Goal: Task Accomplishment & Management: Complete application form

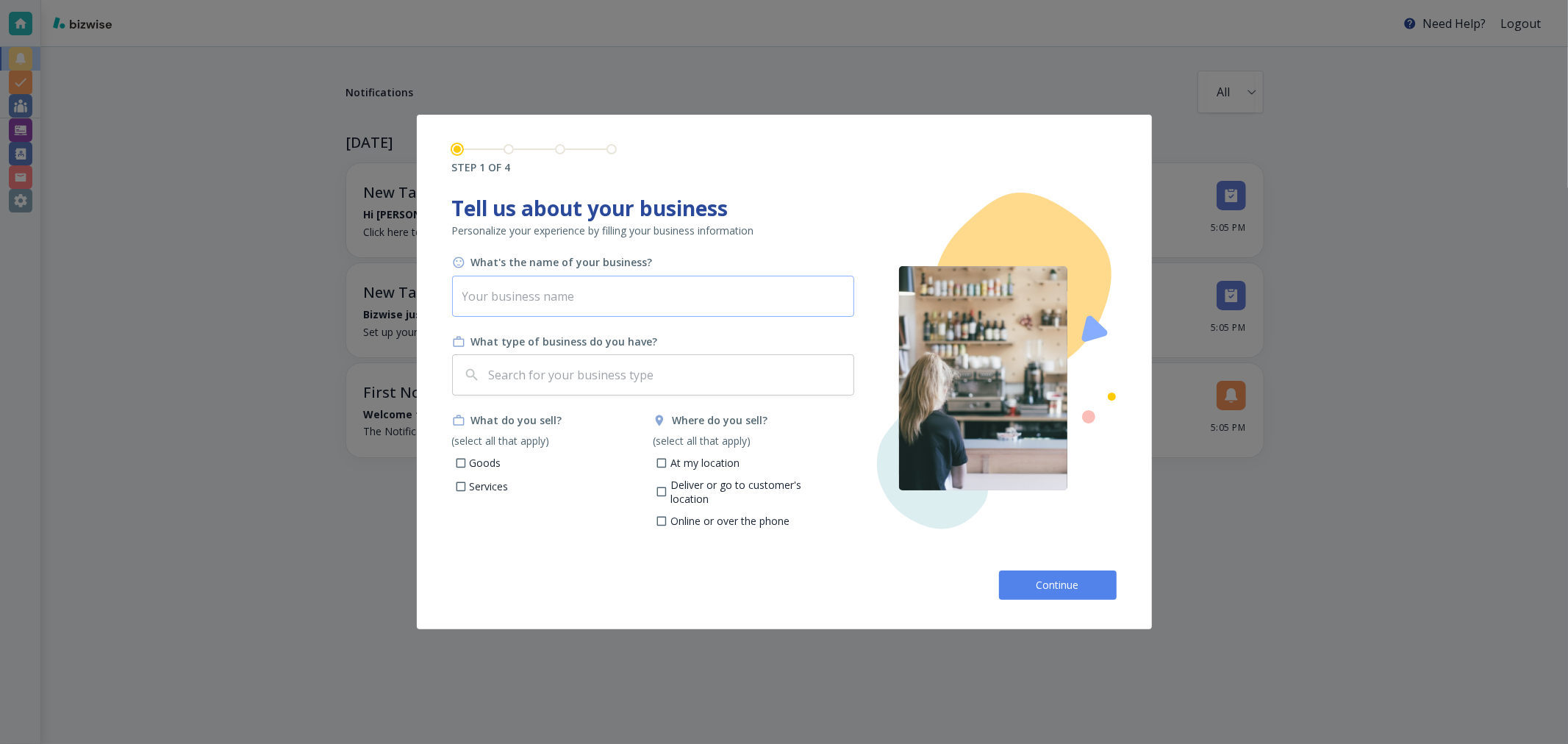
click at [574, 302] on input "text" at bounding box center [653, 296] width 402 height 41
type input "[PERSON_NAME] Interview"
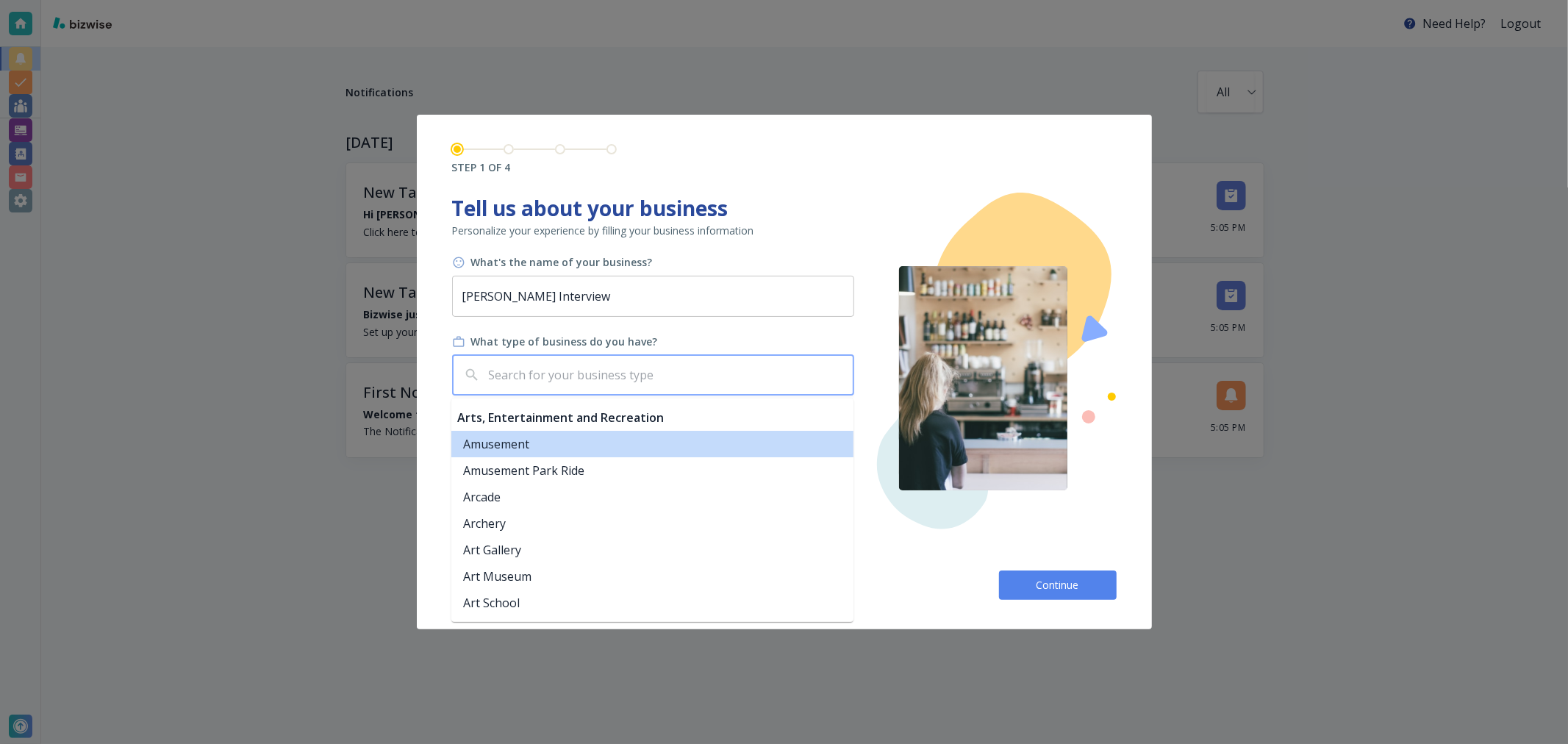
click at [651, 379] on input "text" at bounding box center [666, 375] width 362 height 28
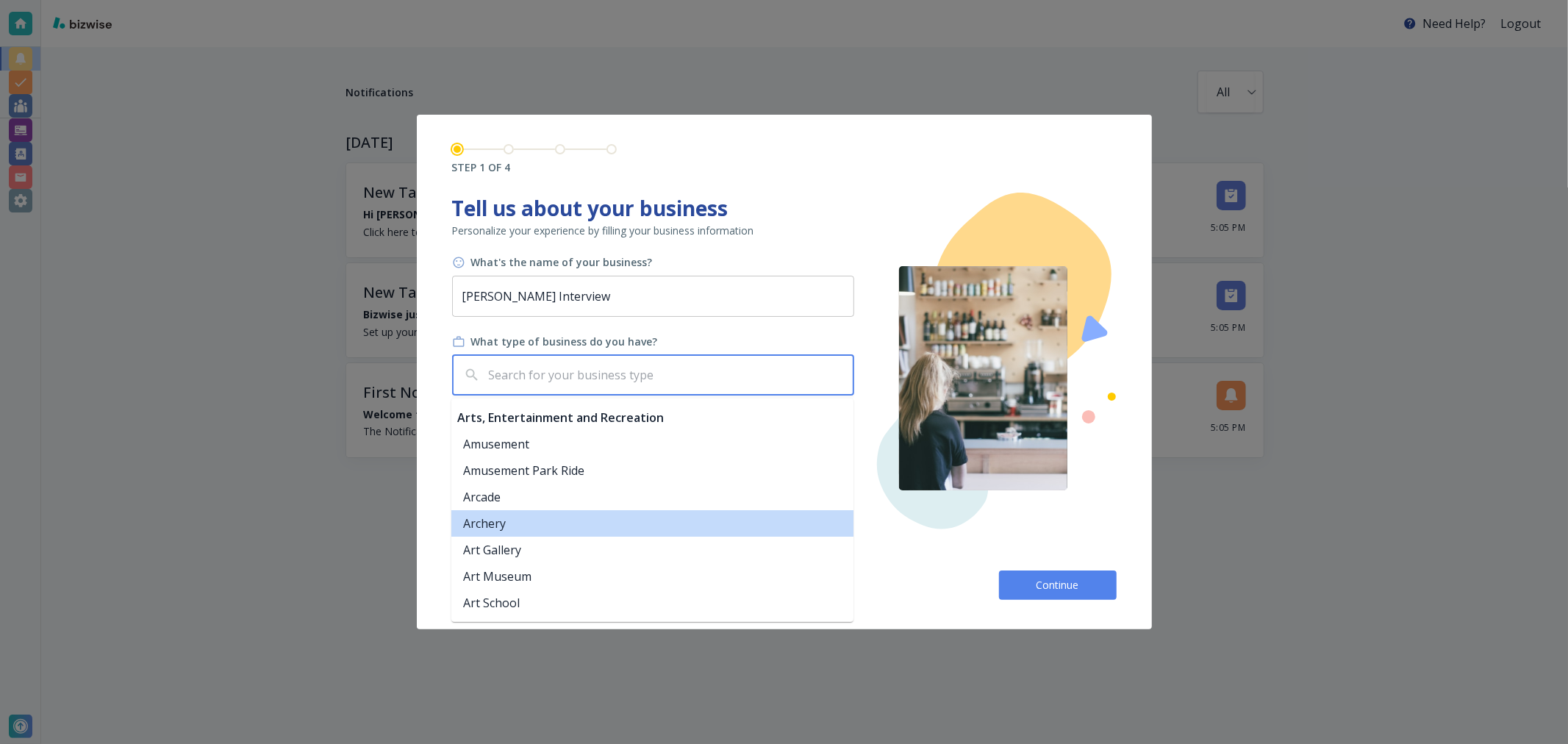
click at [490, 531] on li "Archery" at bounding box center [652, 523] width 402 height 26
type input "Archery"
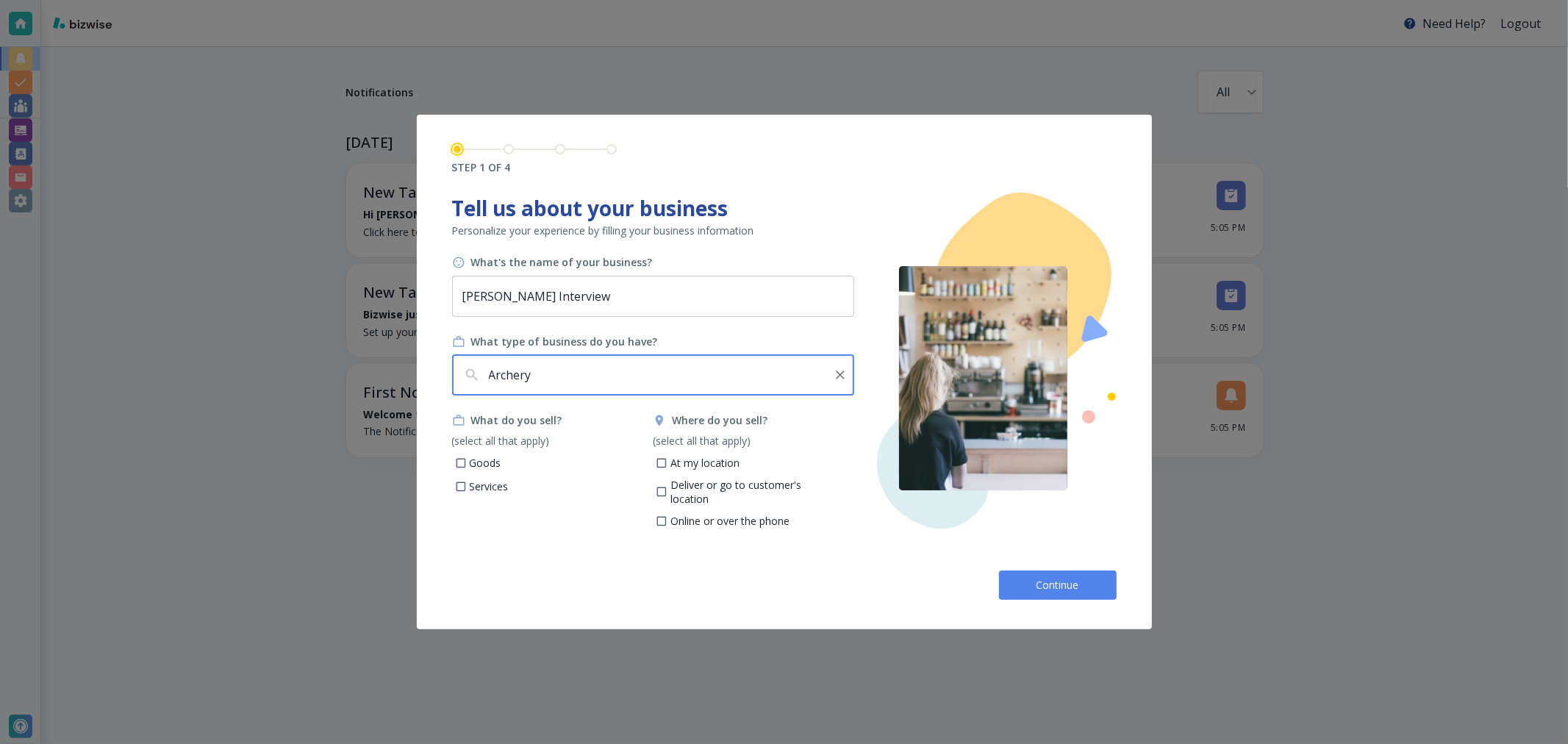
click at [469, 493] on p "Services" at bounding box center [489, 487] width 39 height 15
click at [466, 493] on input "Services" at bounding box center [460, 488] width 13 height 13
checkbox input "true"
click at [702, 489] on p "Deliver or go to customer's location" at bounding box center [756, 492] width 172 height 28
click at [668, 489] on input "Deliver or go to customer's location" at bounding box center [662, 494] width 13 height 13
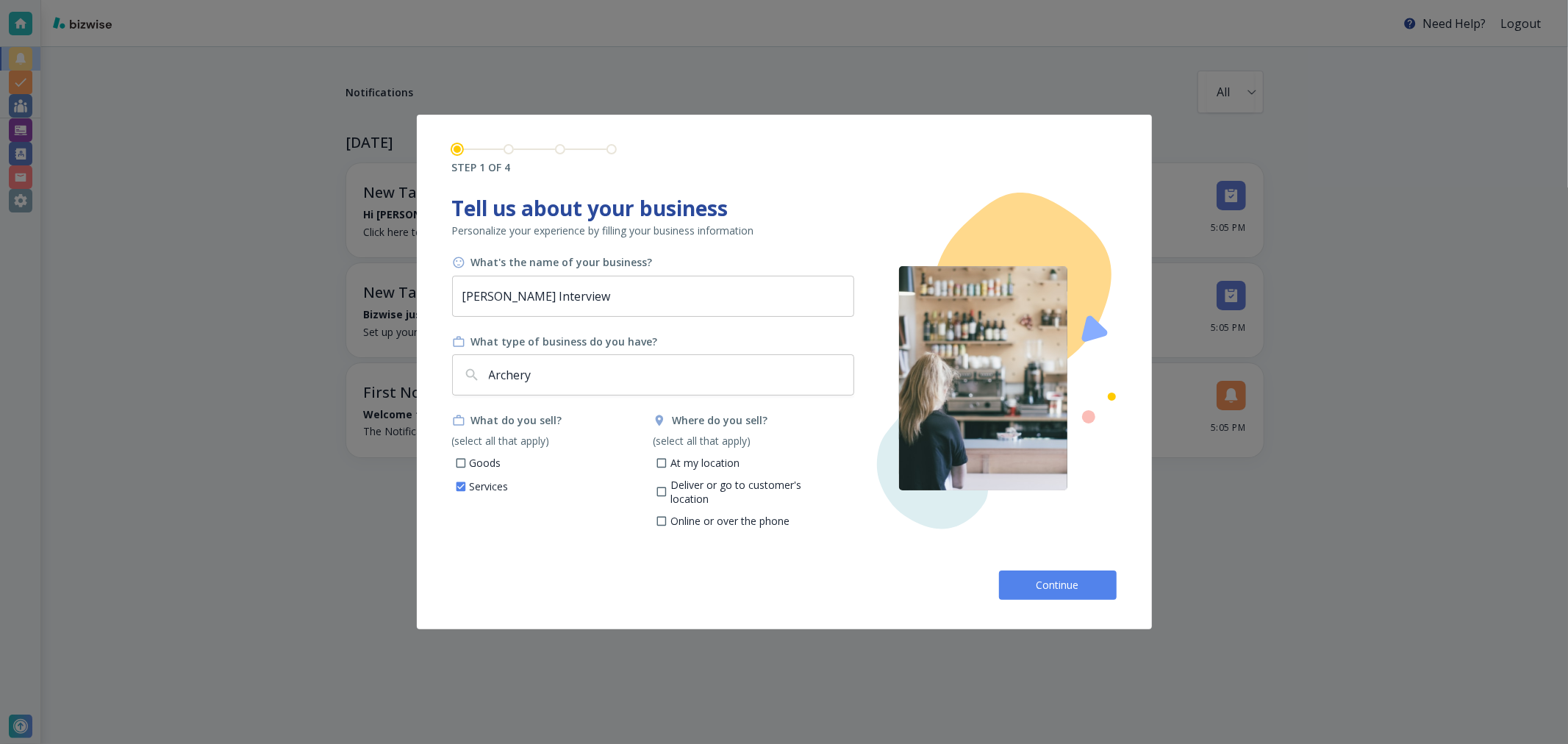
checkbox input "true"
click at [1060, 587] on span "Continue" at bounding box center [1058, 585] width 47 height 15
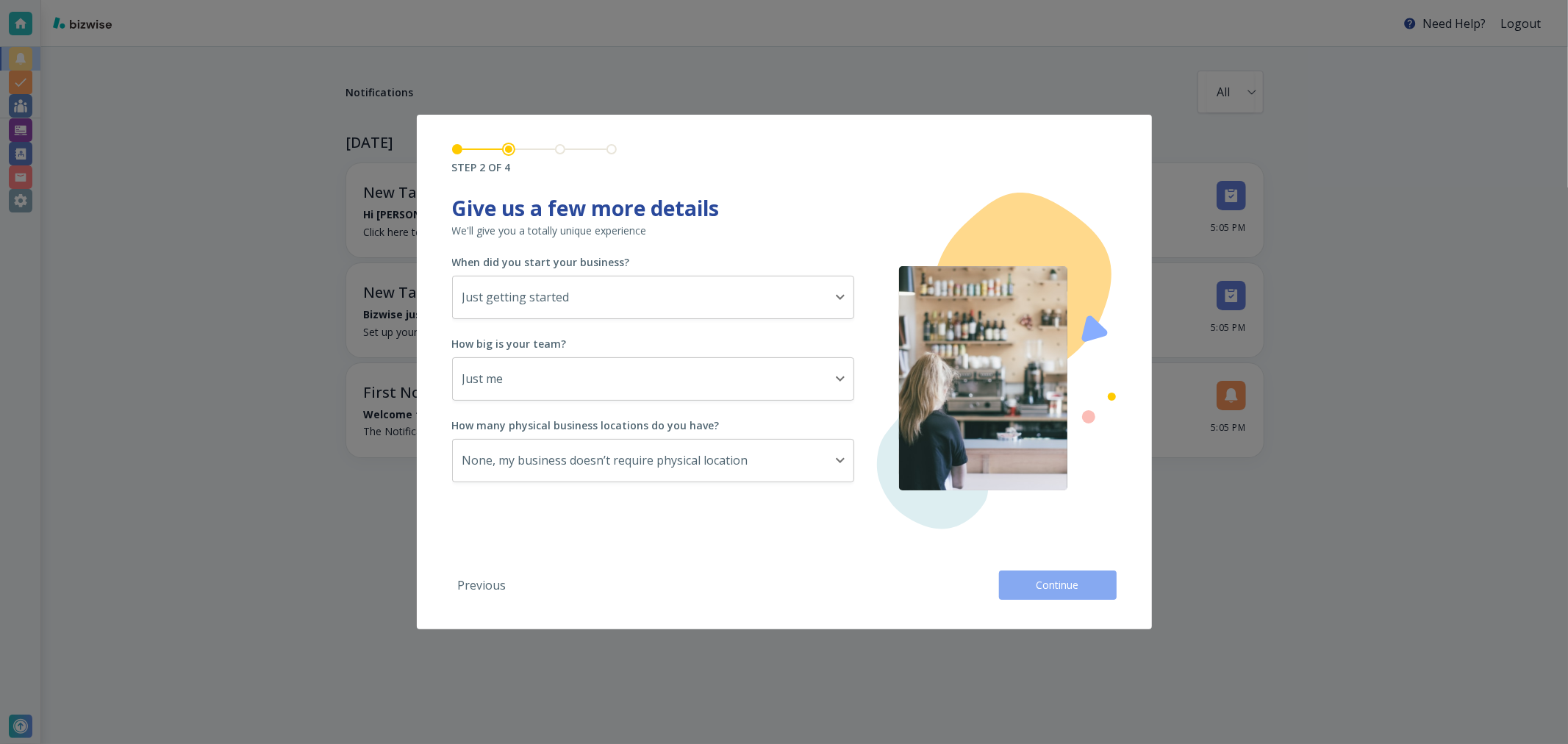
click at [1058, 587] on span "Continue" at bounding box center [1058, 585] width 47 height 15
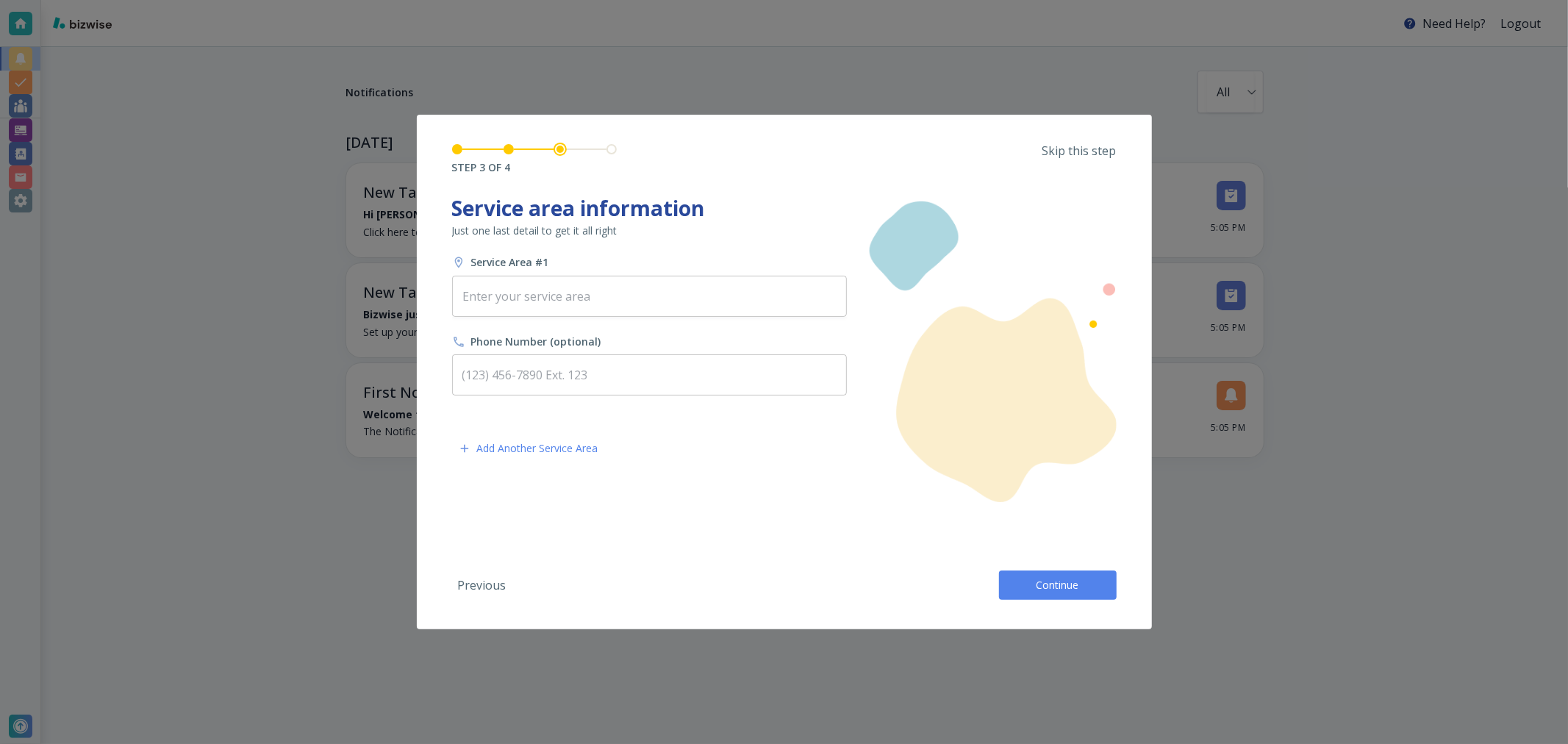
click at [1058, 587] on span "Continue" at bounding box center [1058, 585] width 47 height 15
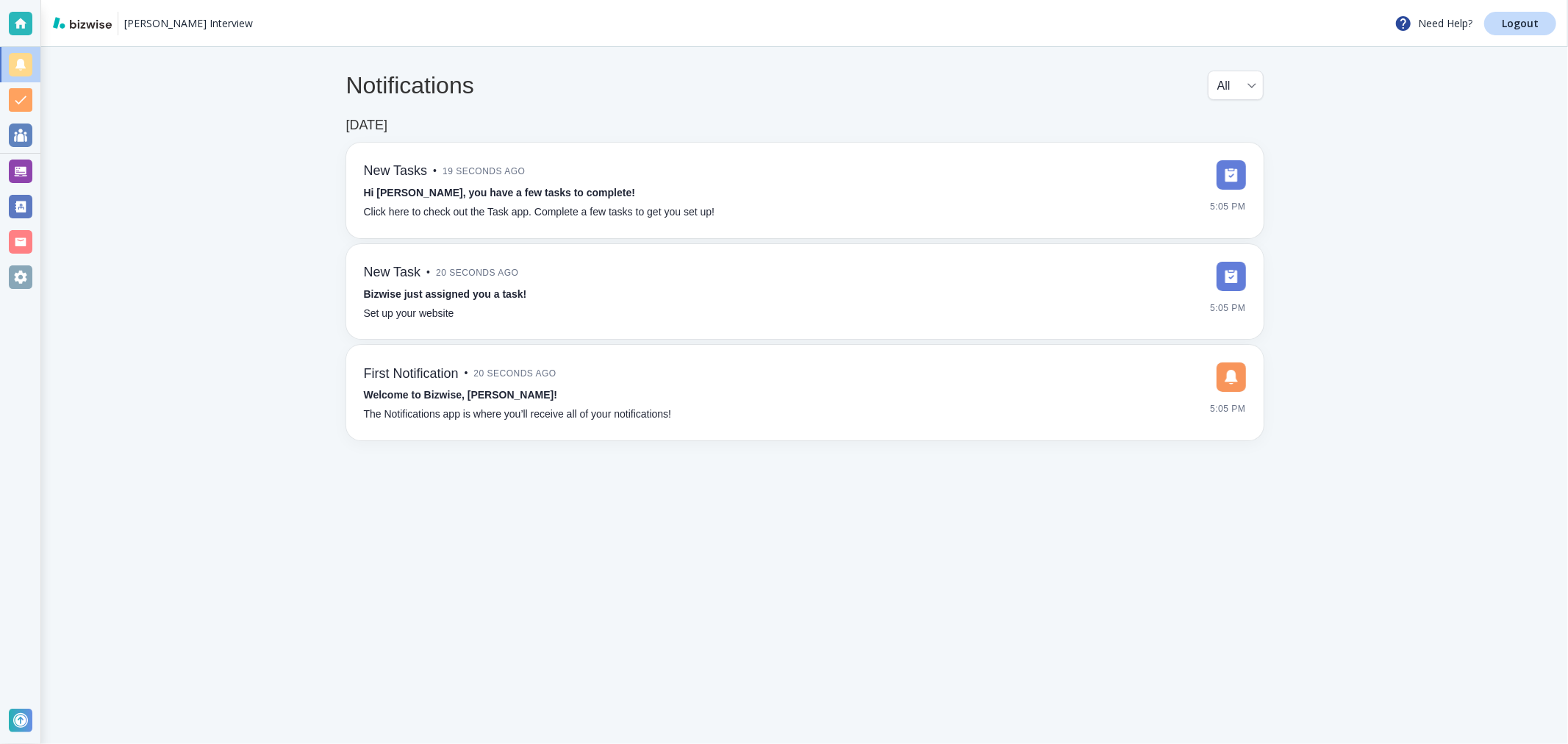
click at [20, 172] on div at bounding box center [21, 172] width 24 height 24
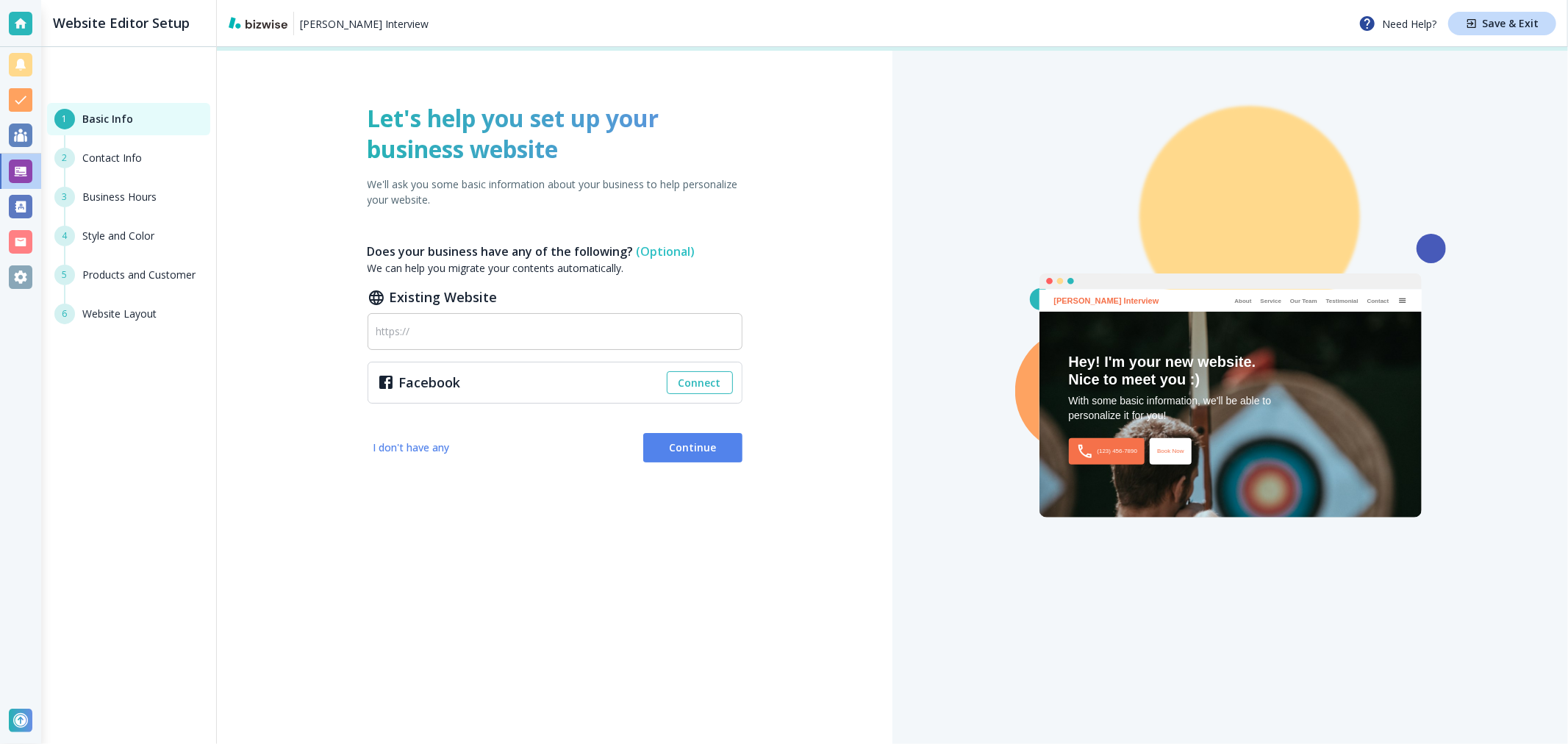
click at [684, 440] on span "Continue" at bounding box center [693, 448] width 75 height 15
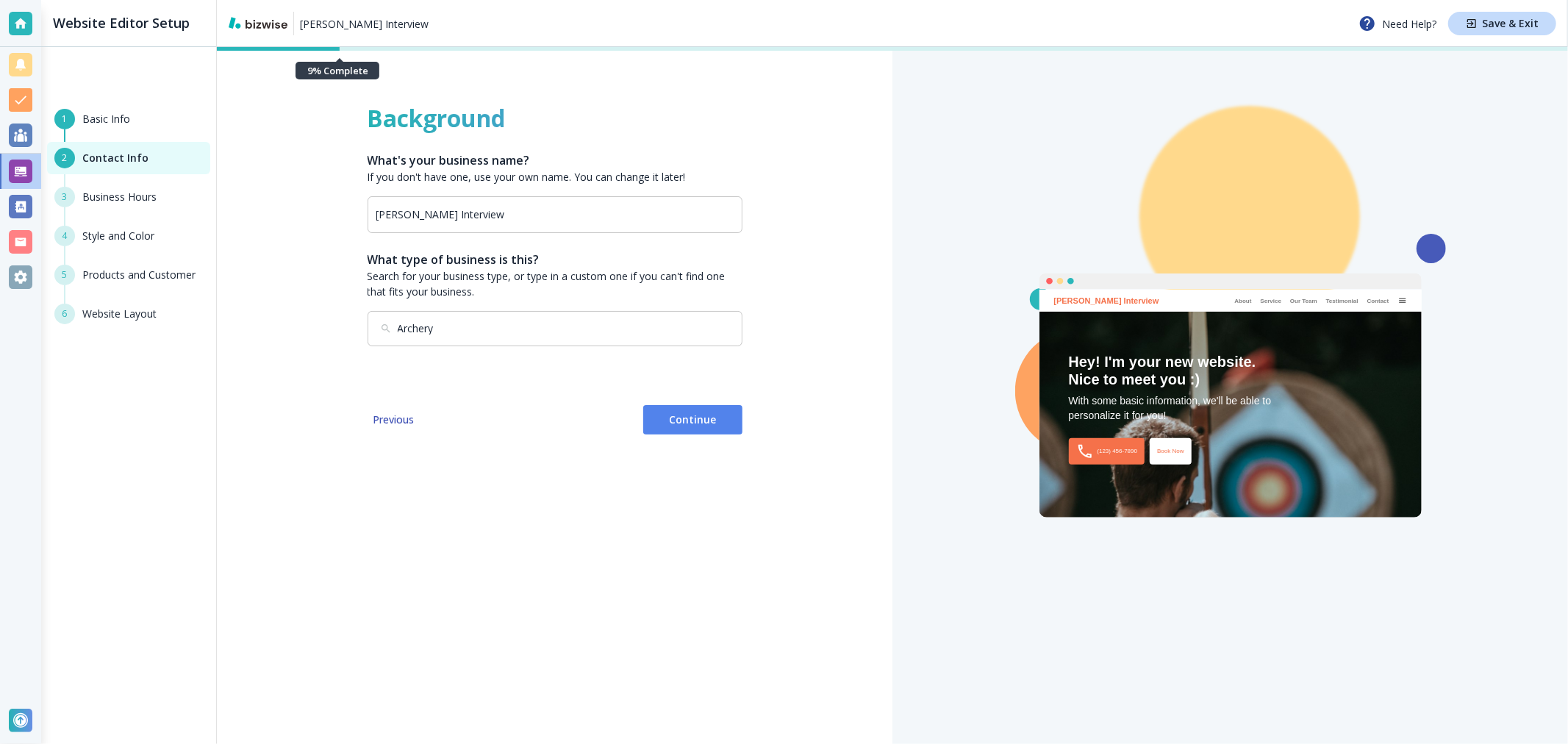
click at [696, 419] on span "Continue" at bounding box center [693, 420] width 75 height 15
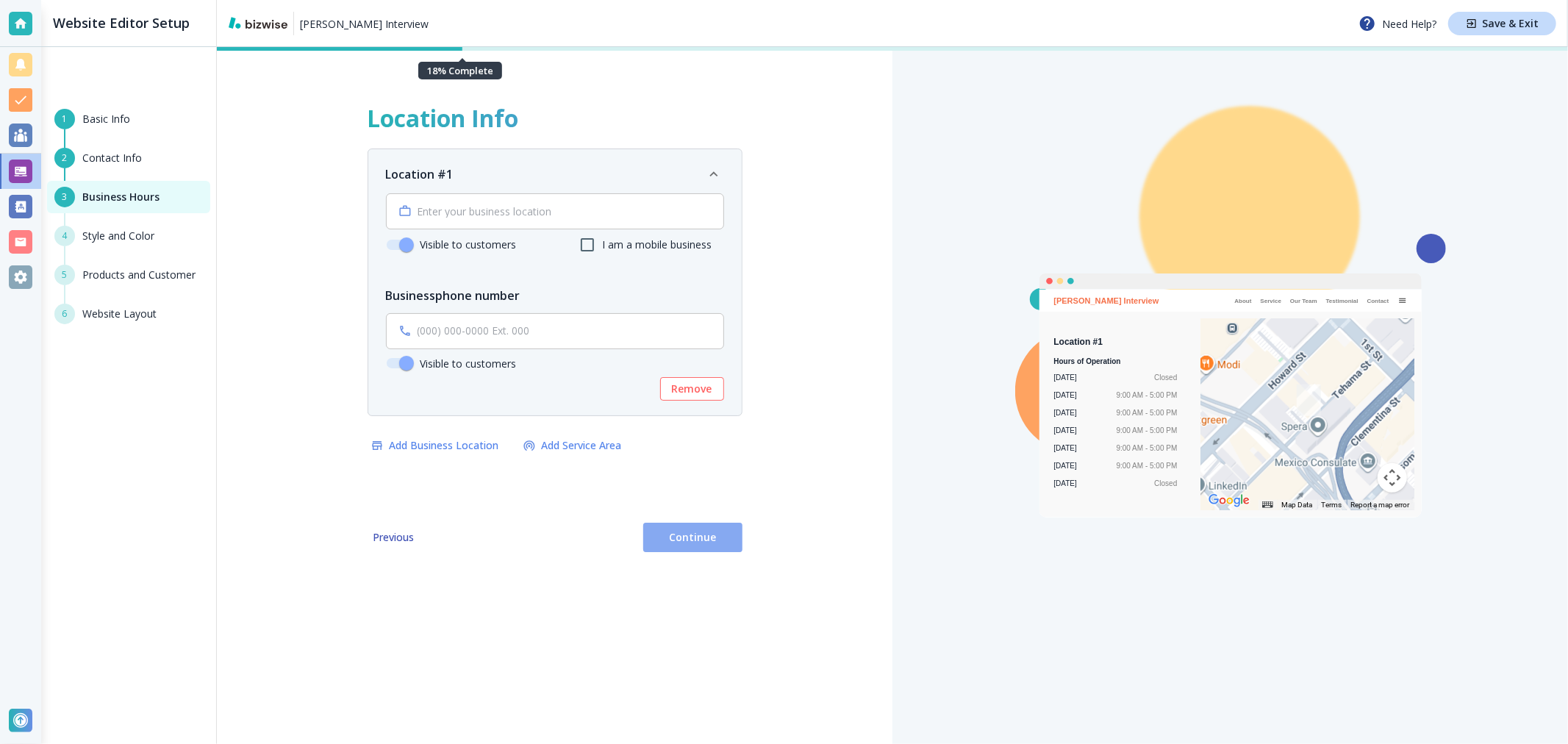
click at [690, 541] on span "Continue" at bounding box center [693, 537] width 75 height 15
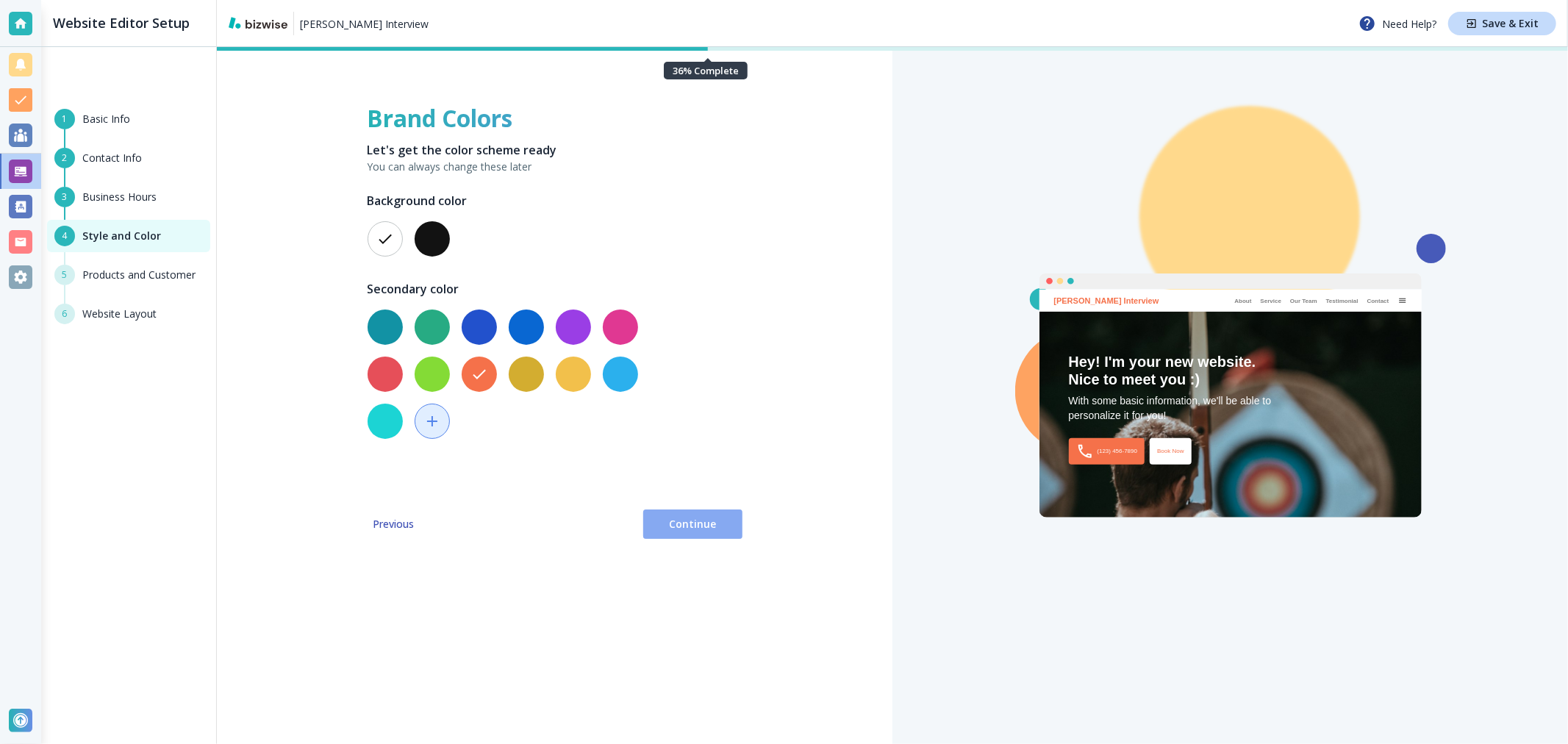
click at [692, 530] on span "Continue" at bounding box center [693, 524] width 75 height 15
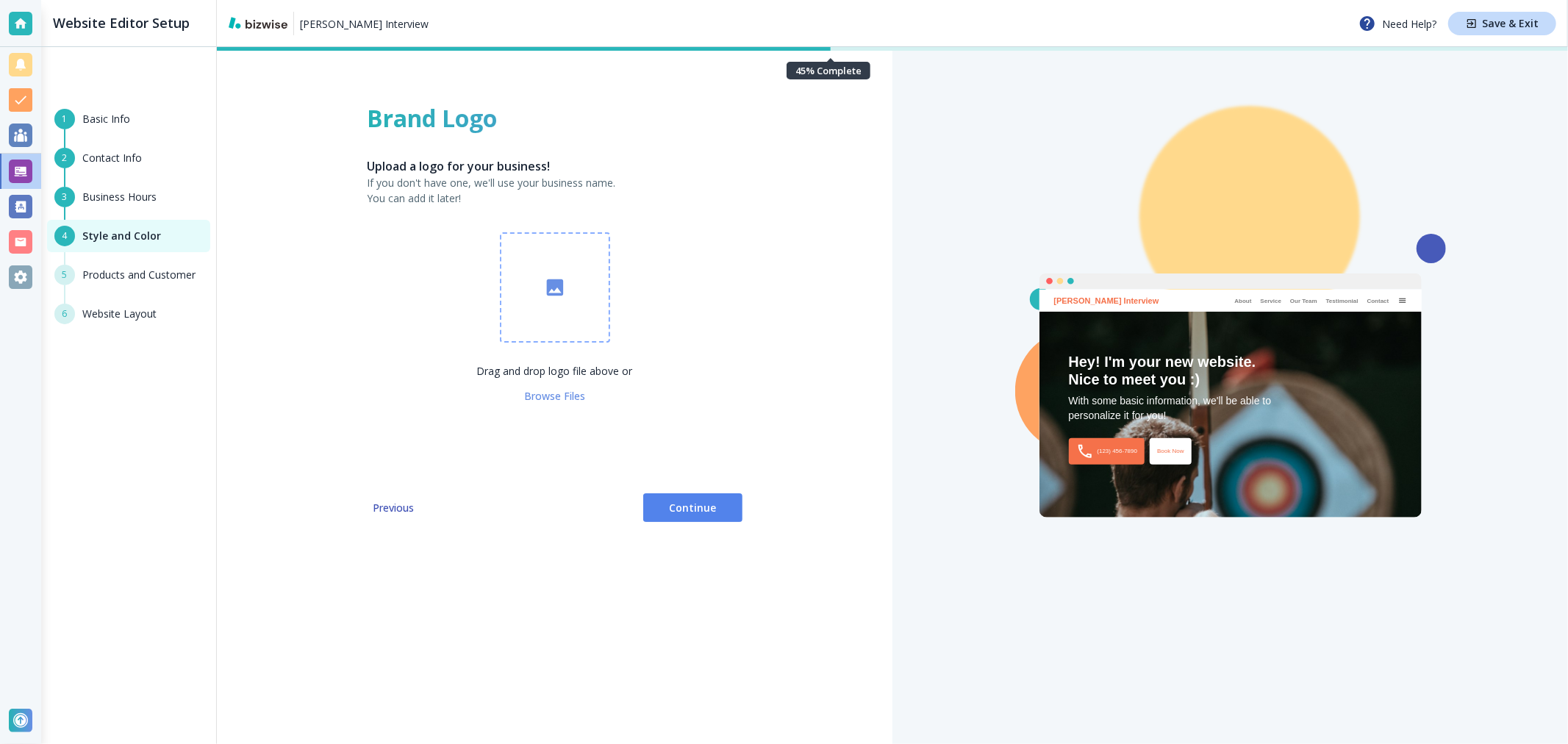
click at [686, 502] on span "Continue" at bounding box center [693, 508] width 75 height 15
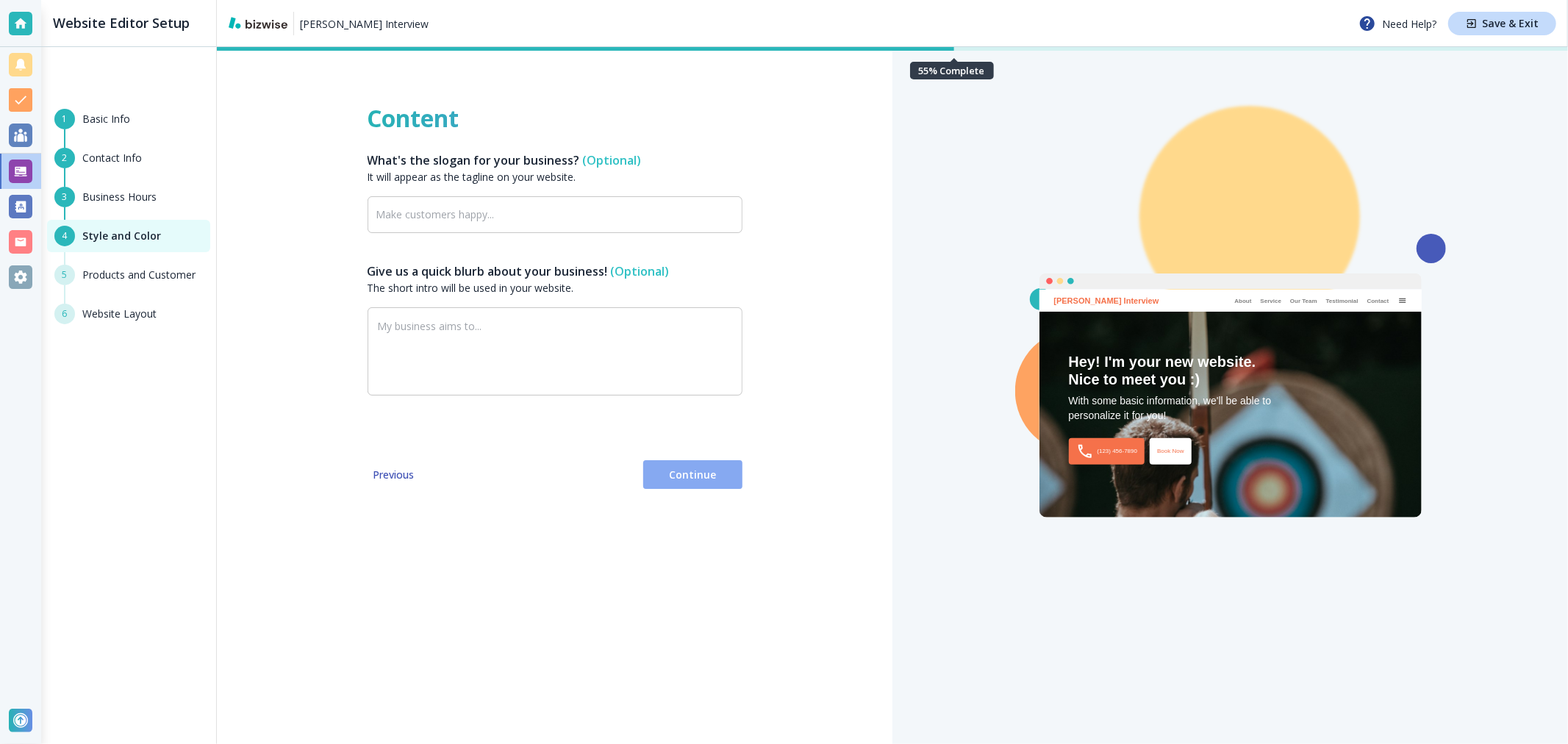
click at [682, 471] on span "Continue" at bounding box center [693, 475] width 75 height 15
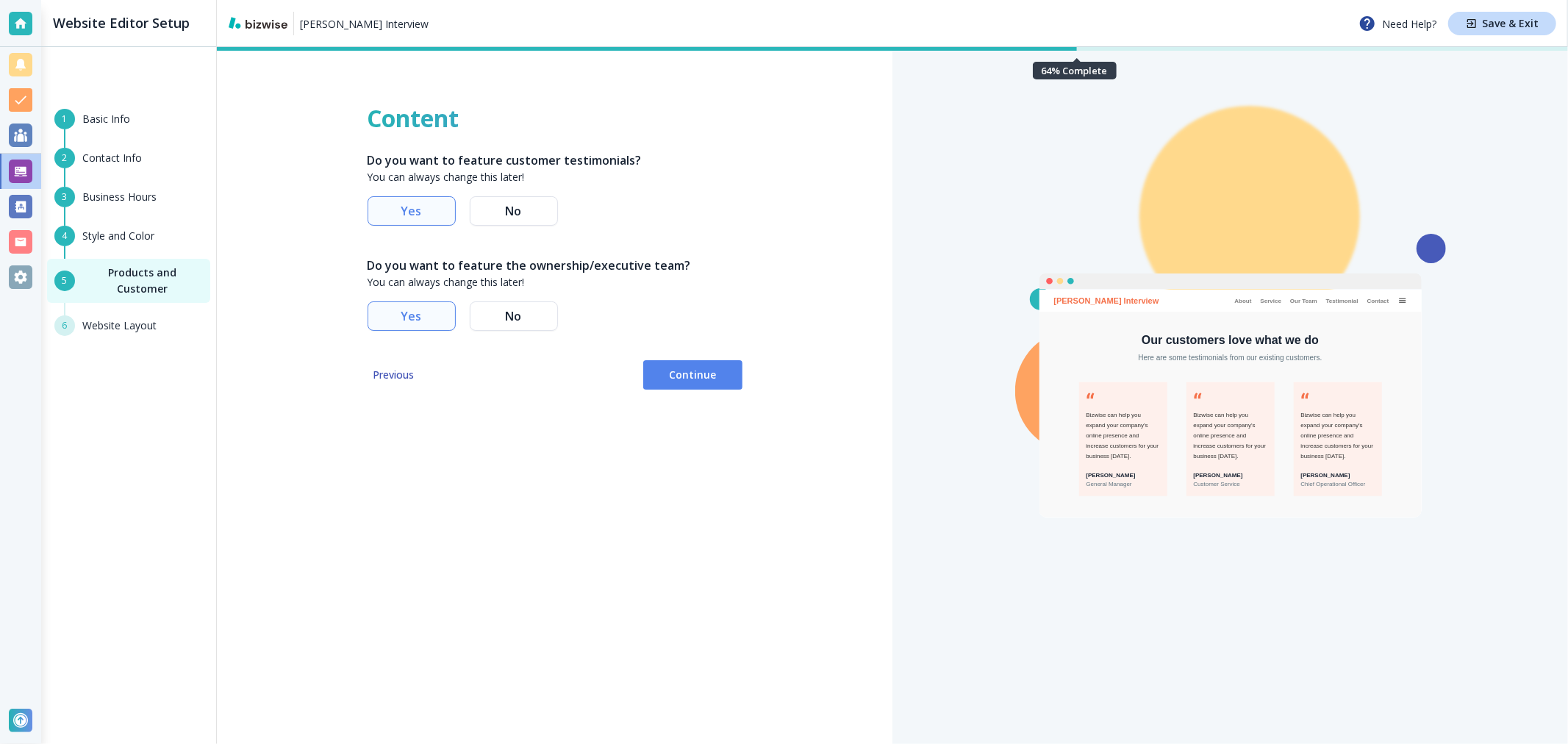
drag, startPoint x: 515, startPoint y: 210, endPoint x: 520, endPoint y: 318, distance: 108.1
click at [515, 210] on span "No" at bounding box center [513, 211] width 65 height 6
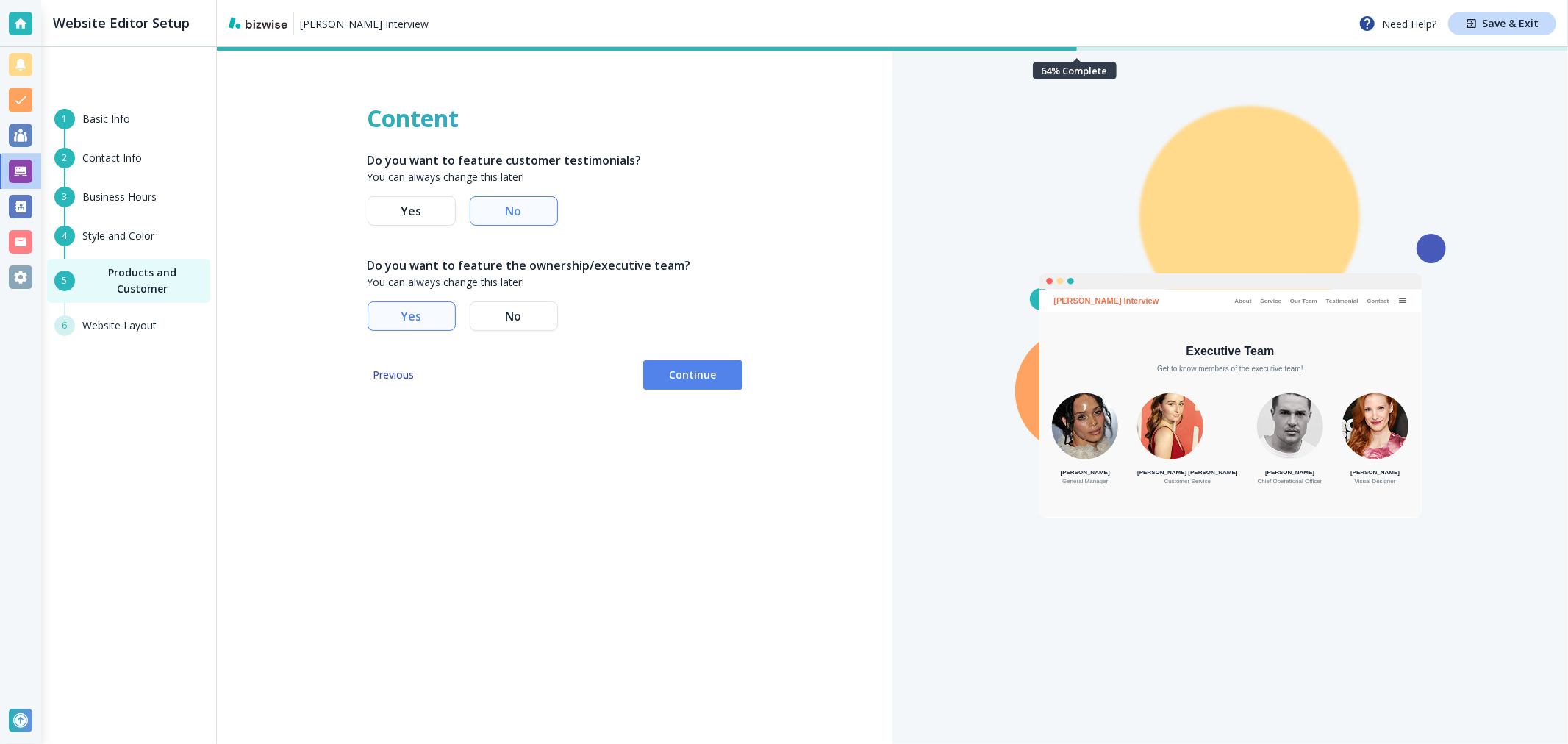
click at [520, 325] on button "No" at bounding box center [513, 316] width 88 height 29
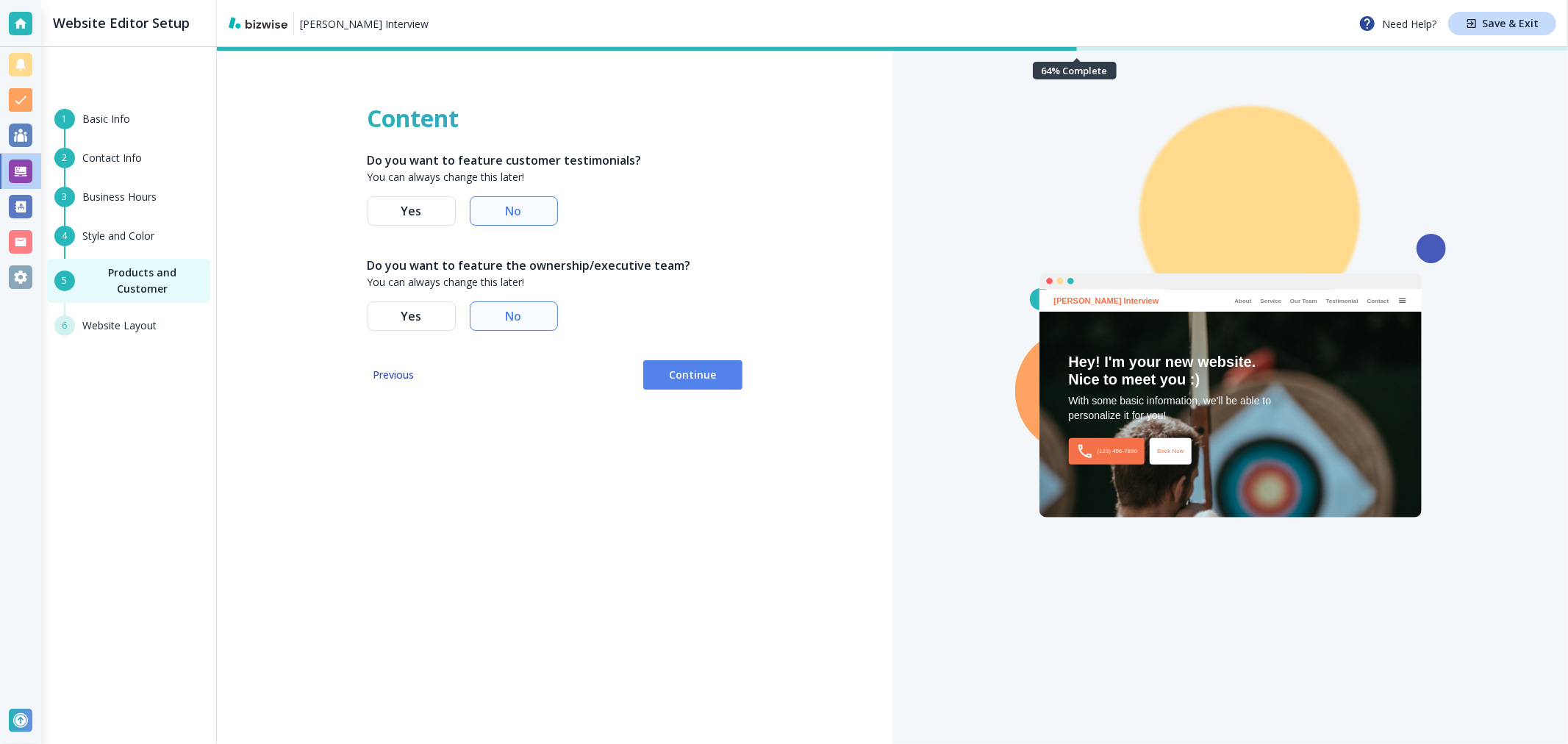
click at [706, 385] on button "Continue" at bounding box center [693, 375] width 99 height 29
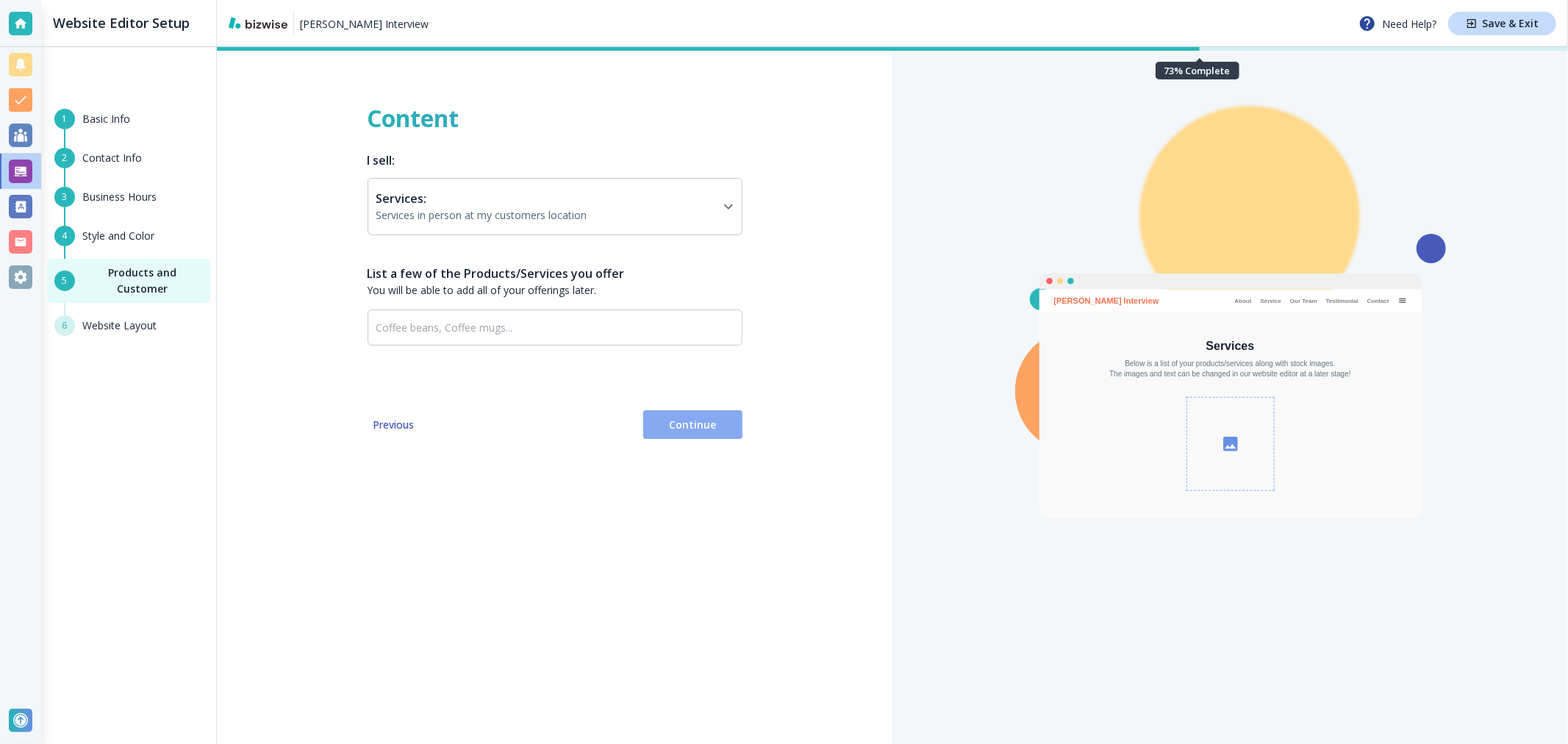
click at [718, 426] on span "Continue" at bounding box center [693, 425] width 75 height 15
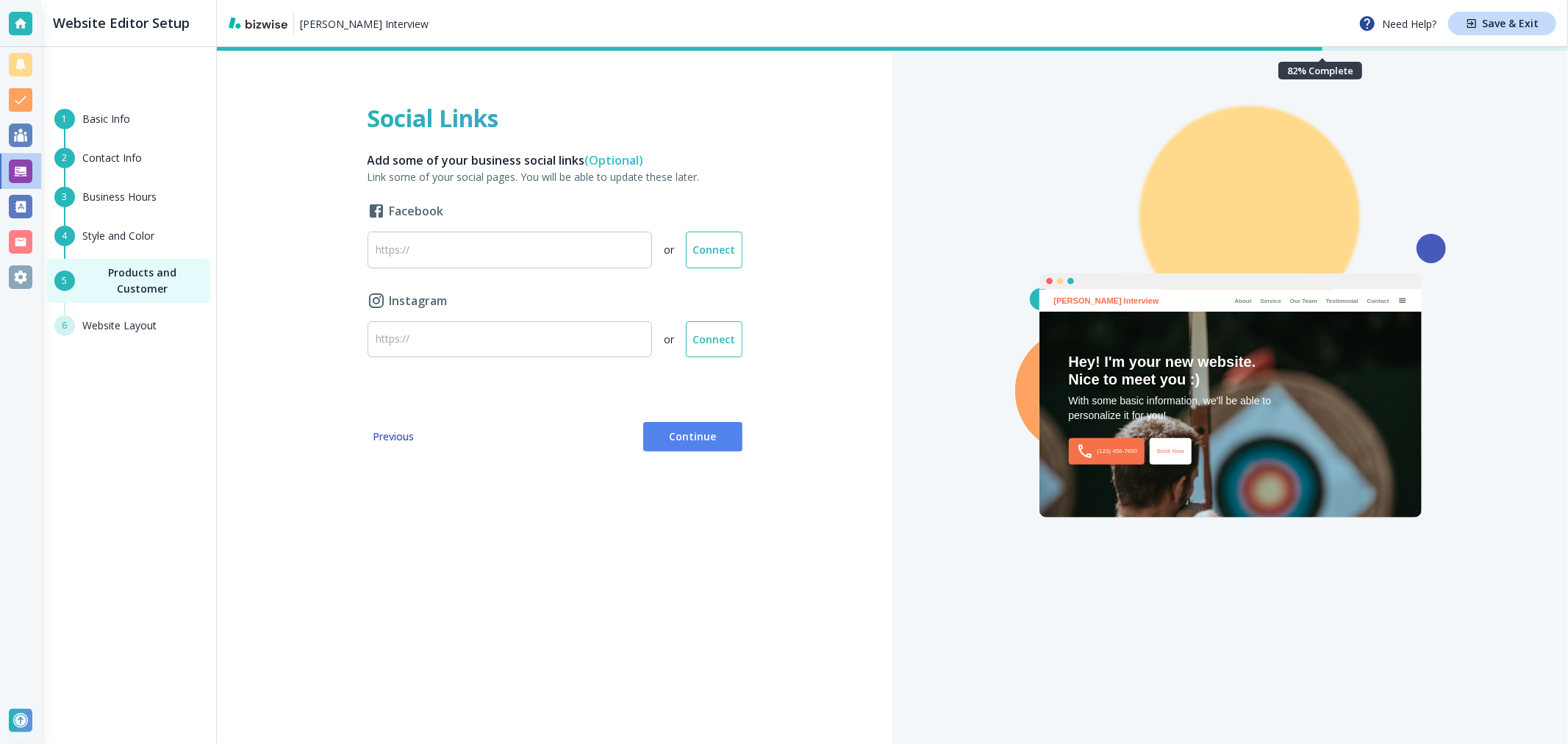
click at [675, 435] on span "Continue" at bounding box center [693, 437] width 75 height 15
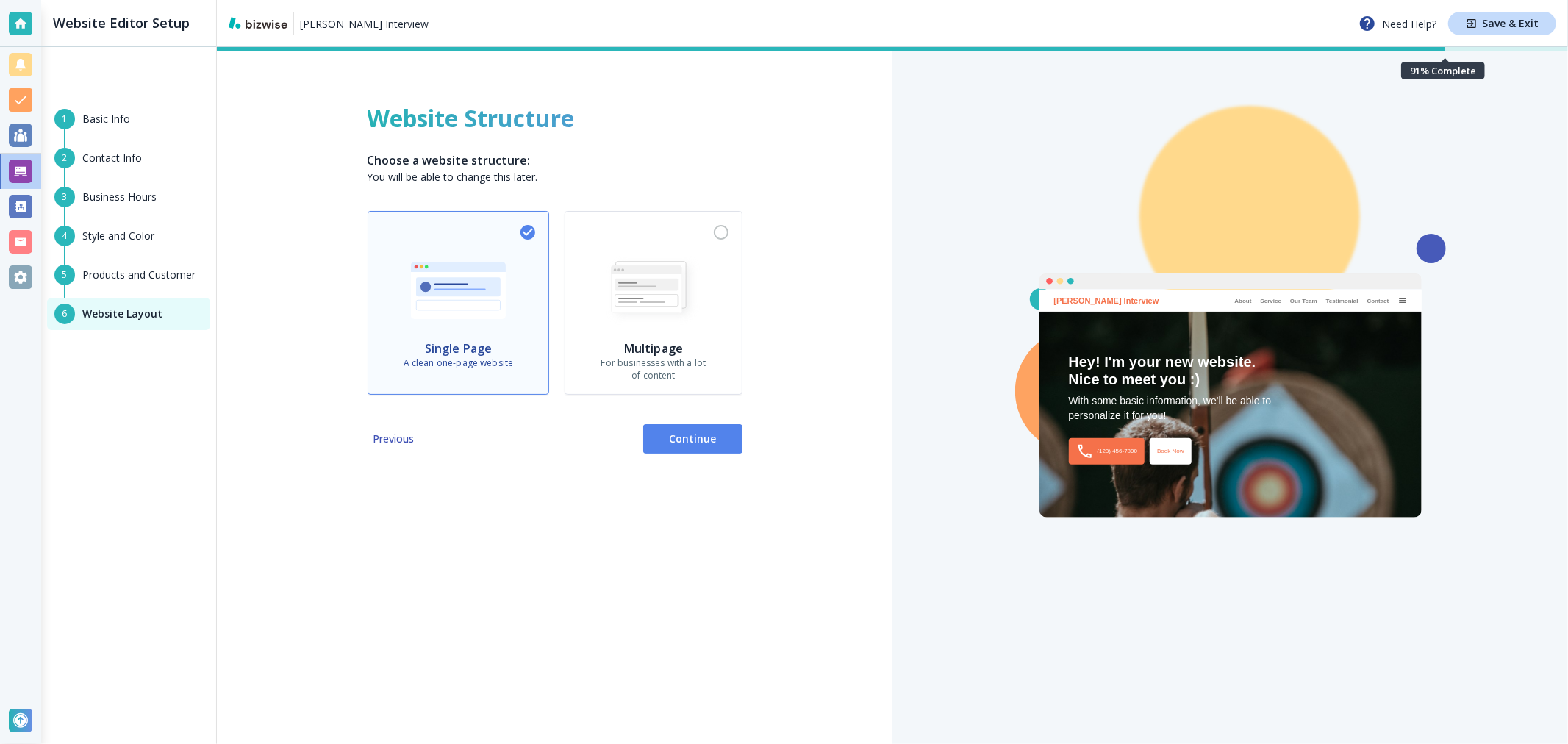
click at [678, 440] on span "Continue" at bounding box center [693, 439] width 75 height 15
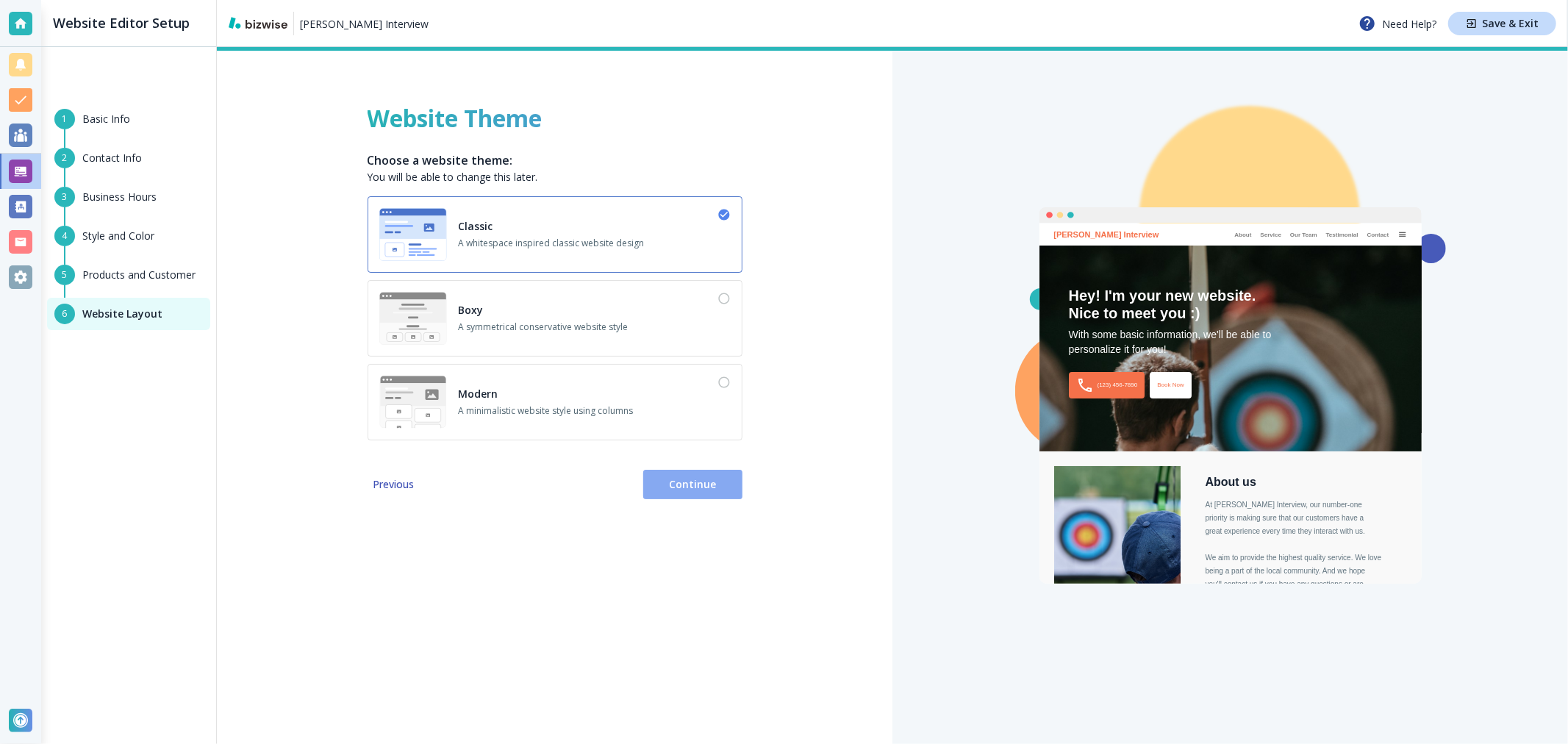
click at [697, 475] on button "Continue" at bounding box center [693, 484] width 99 height 29
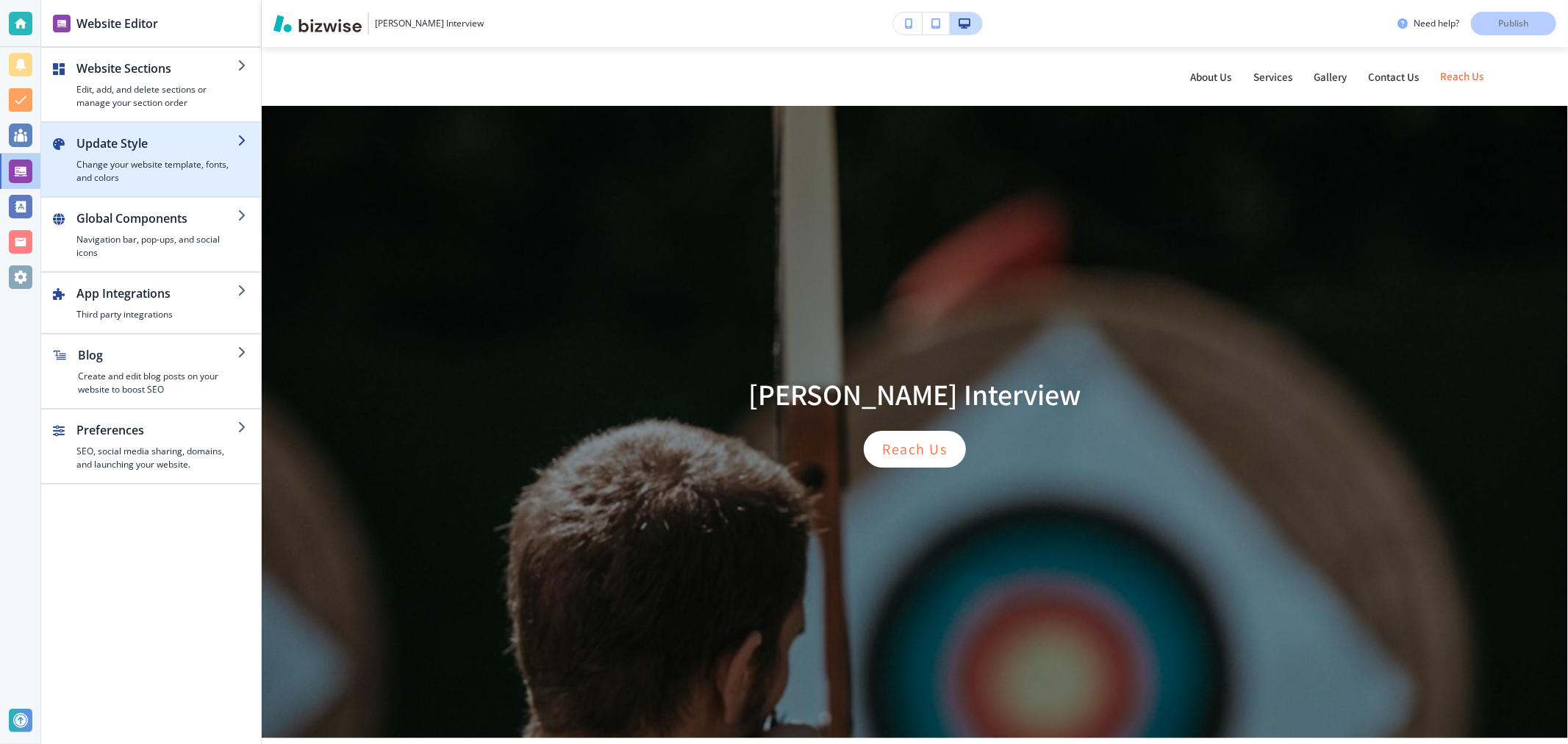
click at [138, 163] on h4 "Change your website template, fonts, and colors" at bounding box center [157, 171] width 161 height 26
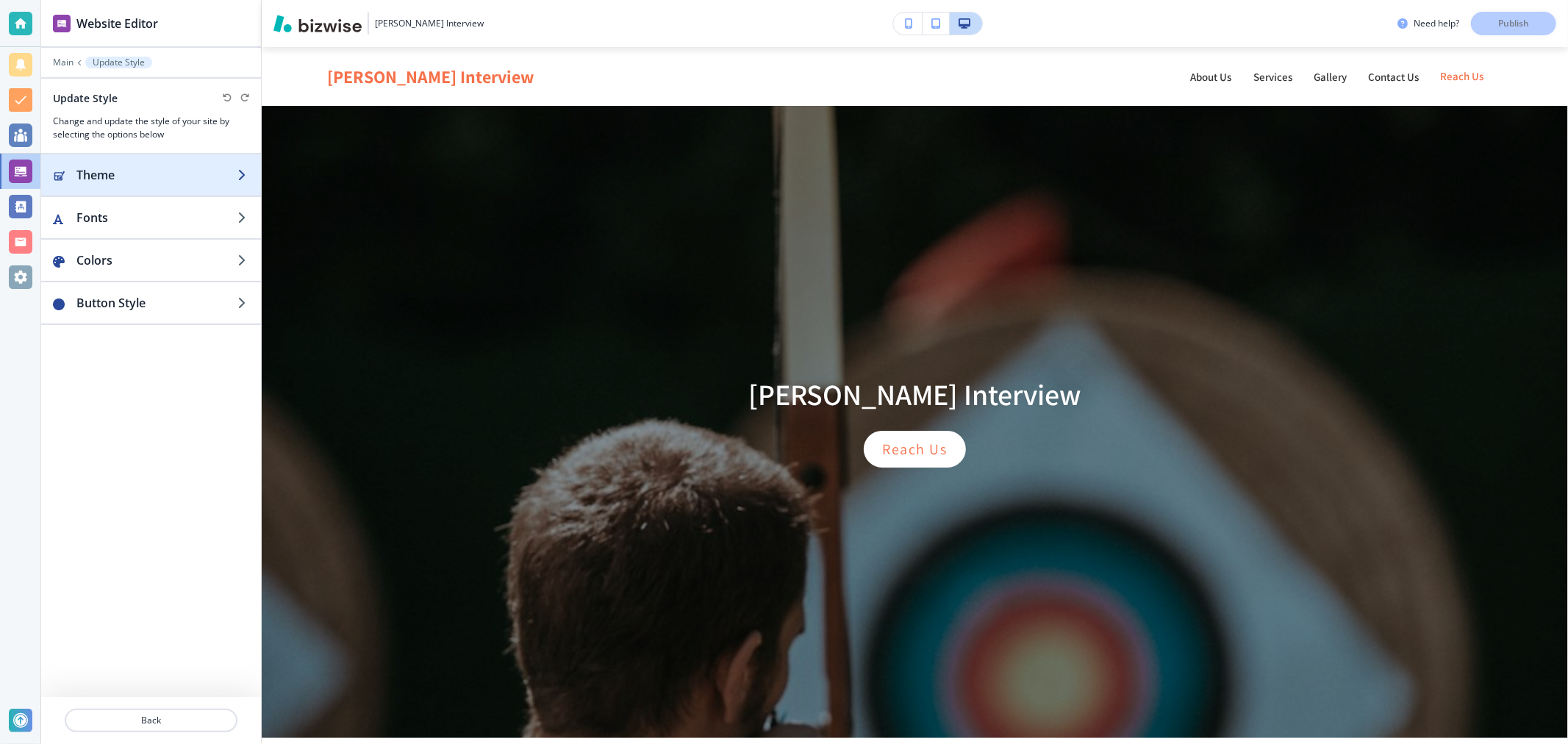
click at [149, 175] on h2 "Theme" at bounding box center [157, 175] width 161 height 18
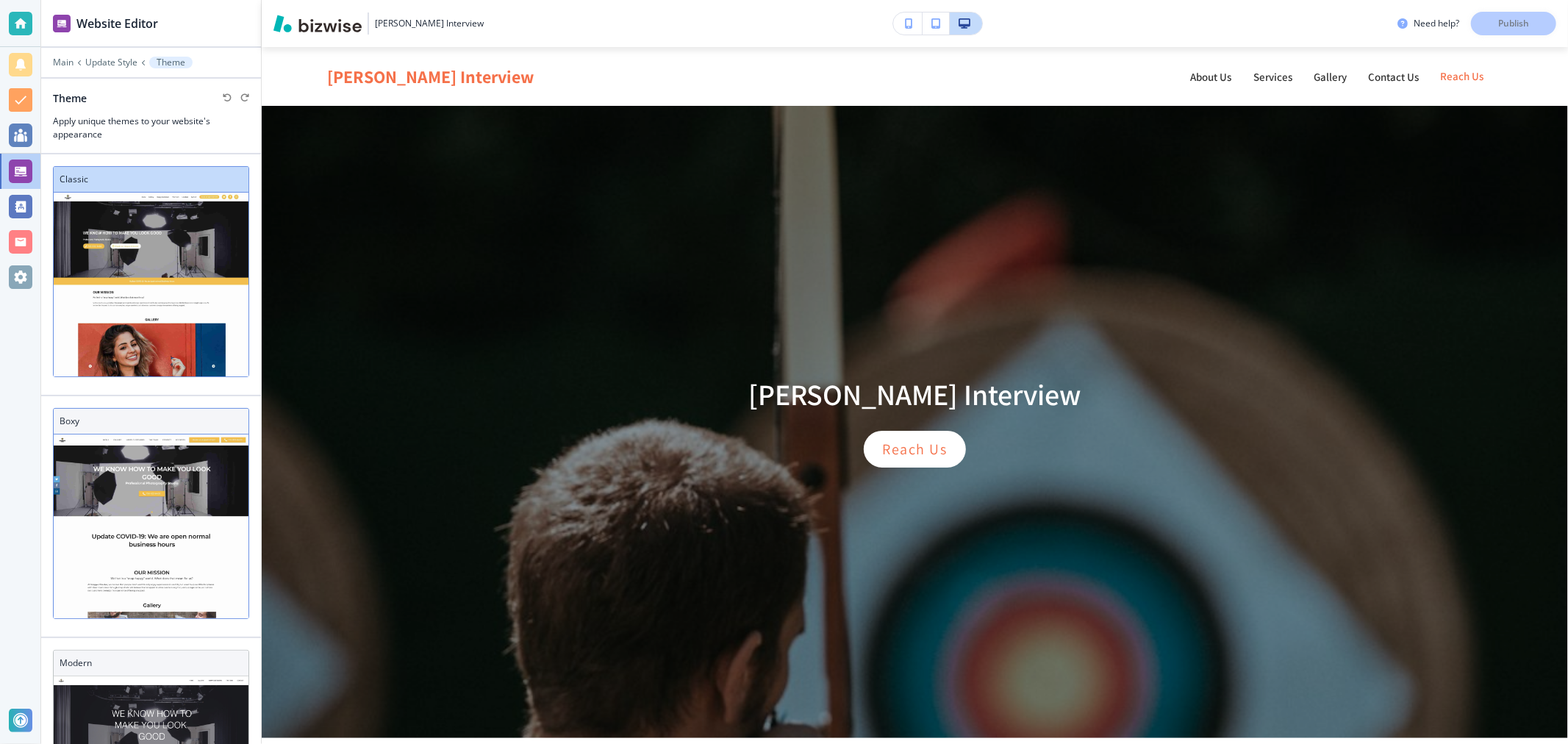
click at [166, 410] on div "Boxy" at bounding box center [151, 422] width 195 height 25
